Goal: Navigation & Orientation: Find specific page/section

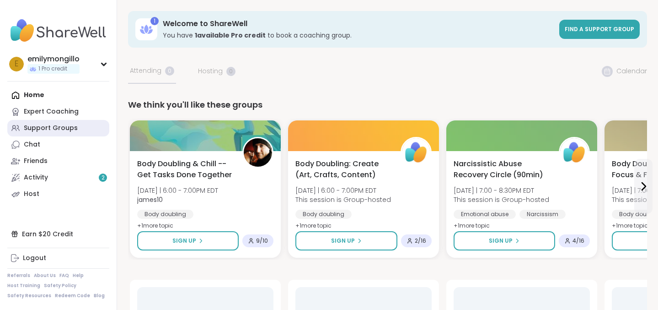
click at [70, 129] on div "Support Groups" at bounding box center [51, 128] width 54 height 9
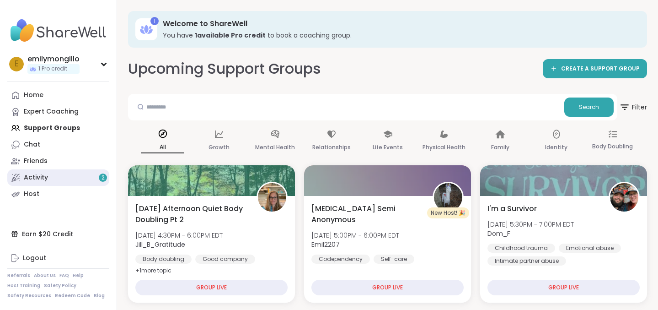
click at [65, 180] on link "Activity 2" at bounding box center [58, 177] width 102 height 16
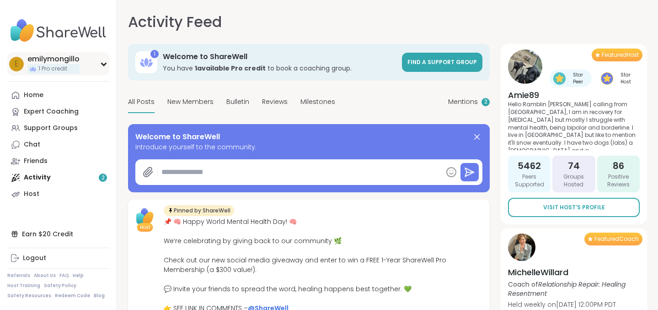
click at [103, 62] on icon at bounding box center [103, 64] width 7 height 5
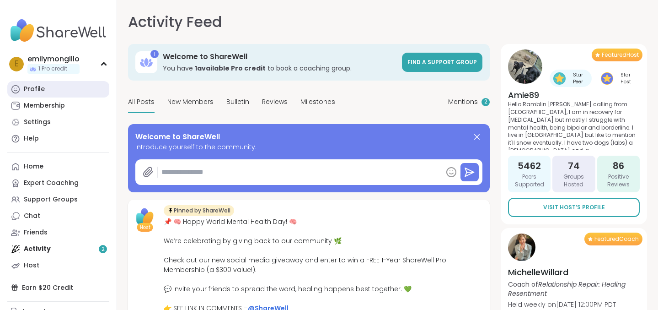
click at [79, 91] on link "Profile" at bounding box center [58, 89] width 102 height 16
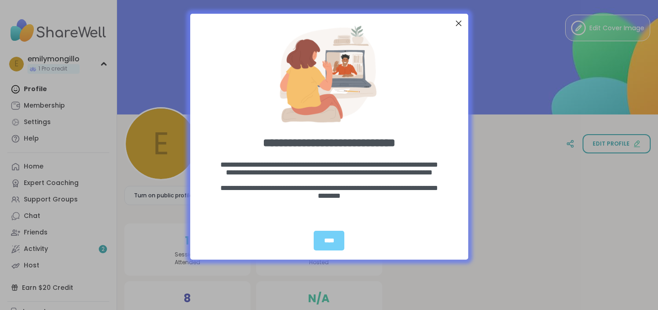
click at [464, 17] on div "entering modal" at bounding box center [329, 70] width 278 height 114
click at [458, 19] on div "Close Step" at bounding box center [459, 23] width 12 height 12
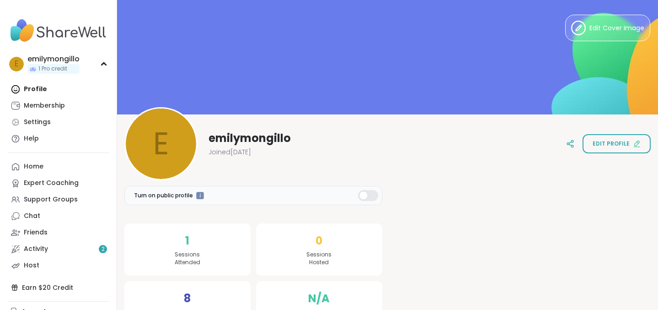
scroll to position [32, 0]
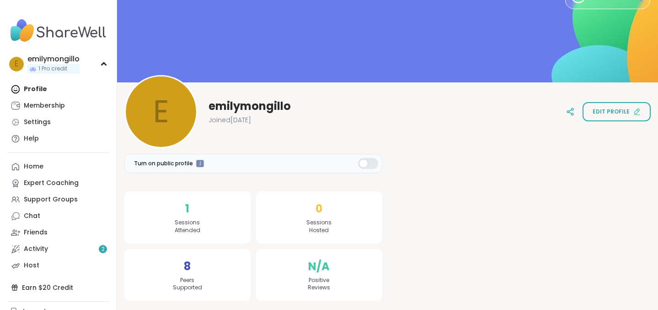
click at [196, 215] on div "1 Sessions Attended" at bounding box center [187, 217] width 126 height 52
click at [188, 213] on span "1" at bounding box center [187, 208] width 4 height 16
click at [210, 224] on div "1 Sessions Attended" at bounding box center [187, 217] width 126 height 52
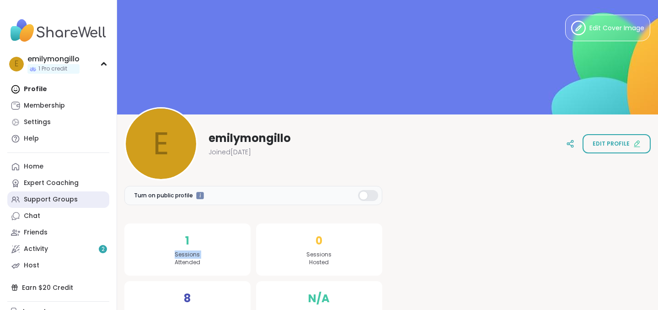
click at [67, 205] on link "Support Groups" at bounding box center [58, 199] width 102 height 16
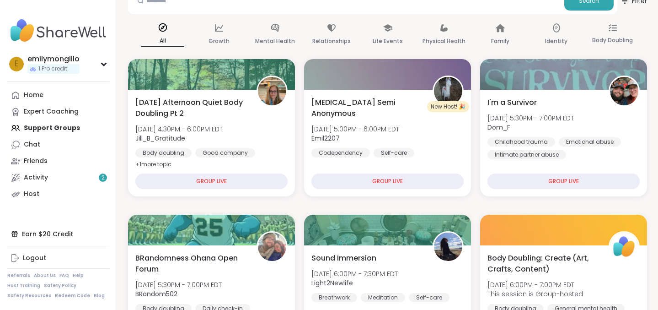
scroll to position [107, 0]
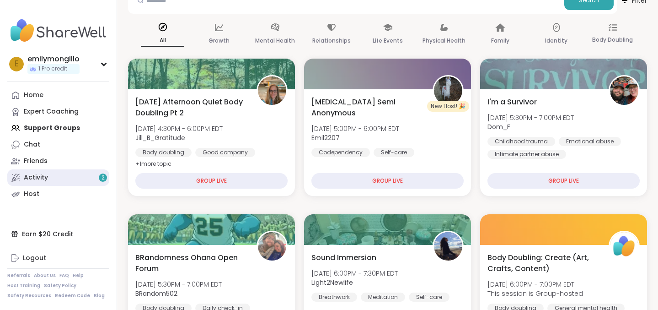
click at [64, 173] on link "Activity 2" at bounding box center [58, 177] width 102 height 16
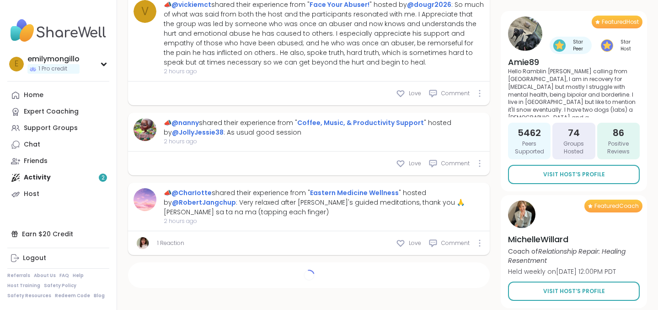
scroll to position [529, 0]
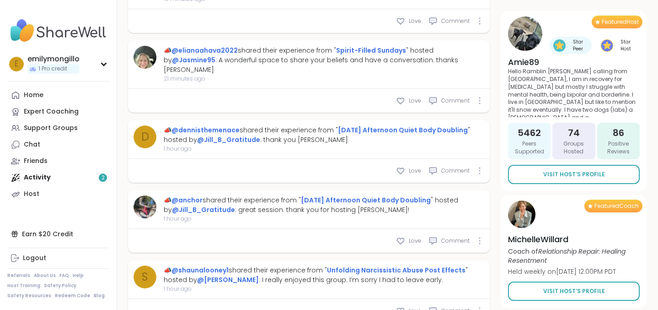
type textarea "*"
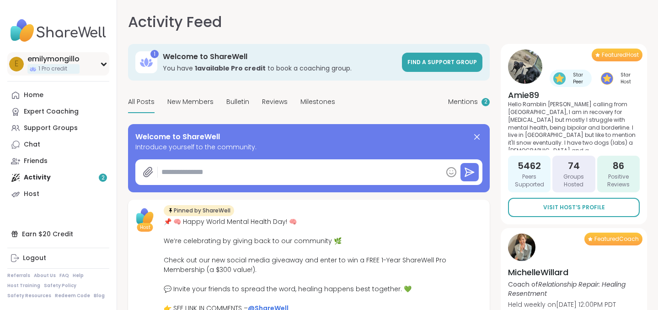
click at [101, 62] on icon at bounding box center [103, 64] width 7 height 5
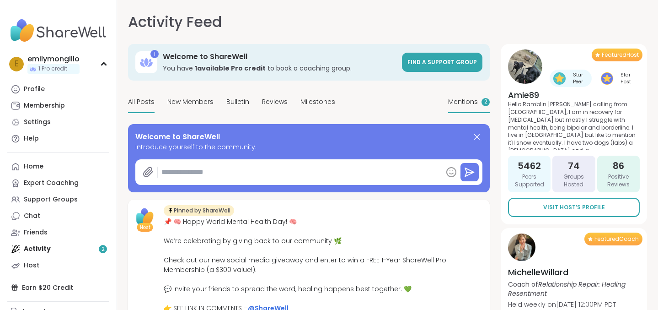
click at [478, 100] on div "Mentions 2" at bounding box center [469, 103] width 42 height 22
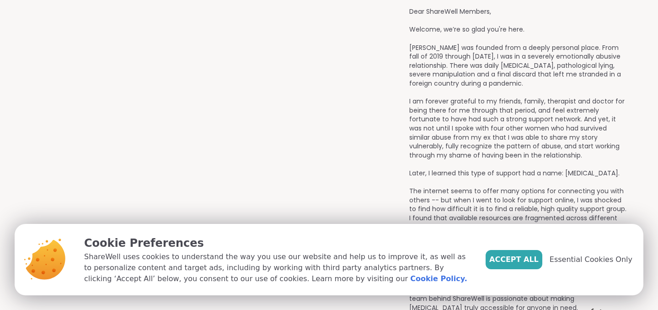
scroll to position [981, 0]
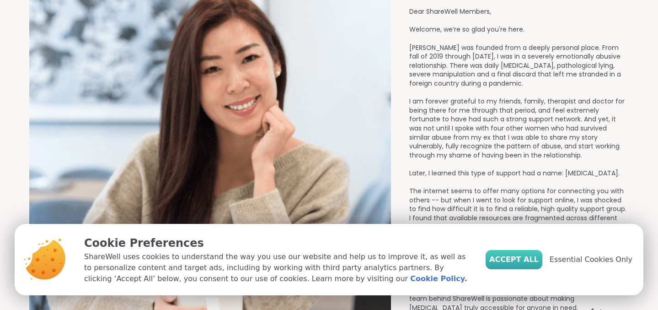
click at [535, 256] on span "Accept All" at bounding box center [514, 259] width 49 height 11
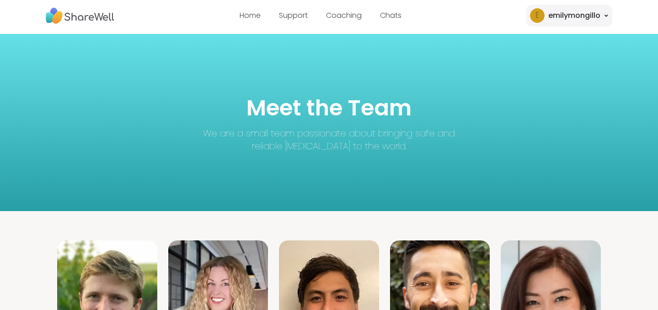
scroll to position [0, 0]
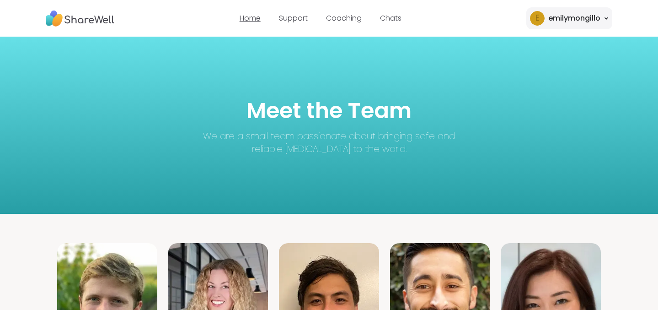
click at [257, 18] on link "Home" at bounding box center [250, 18] width 21 height 11
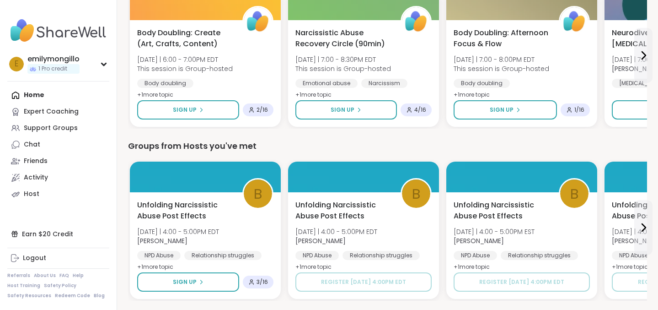
scroll to position [132, 0]
